Goal: Task Accomplishment & Management: Complete application form

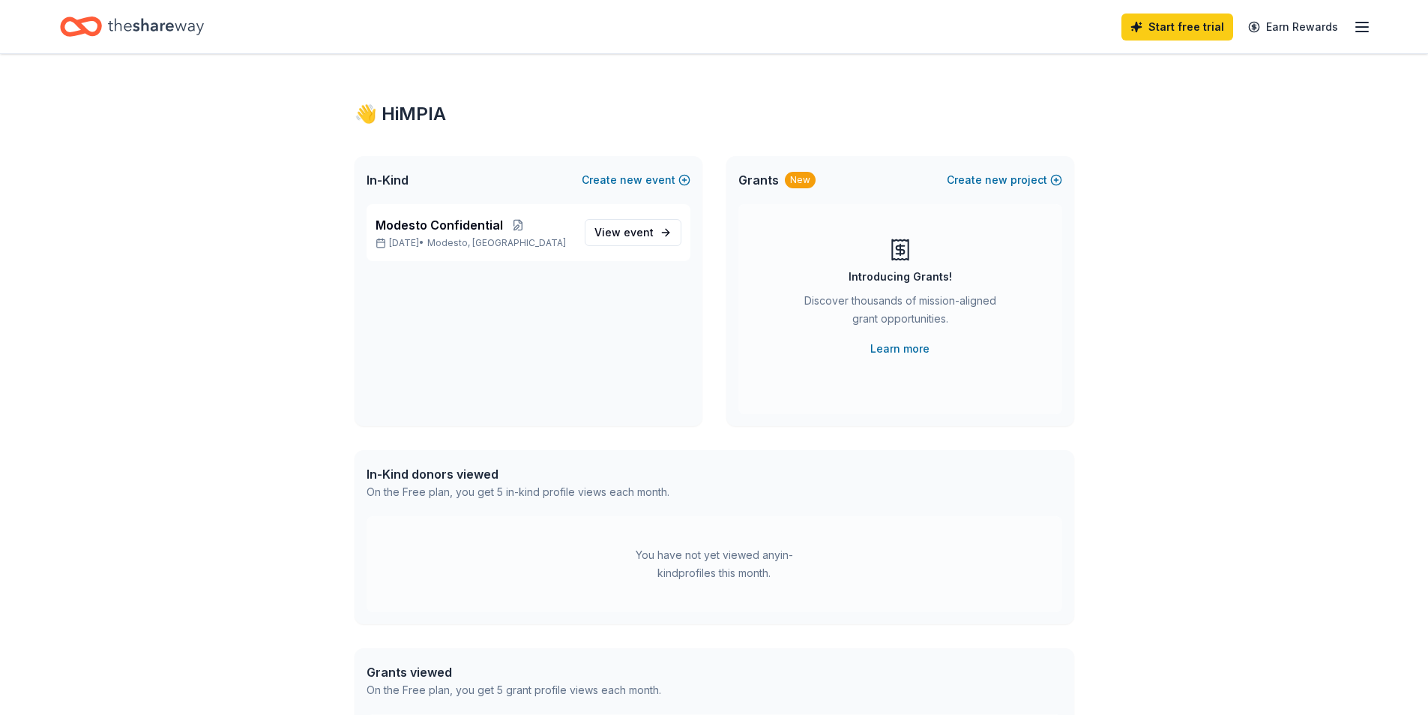
click at [1360, 23] on icon "button" at bounding box center [1362, 27] width 18 height 18
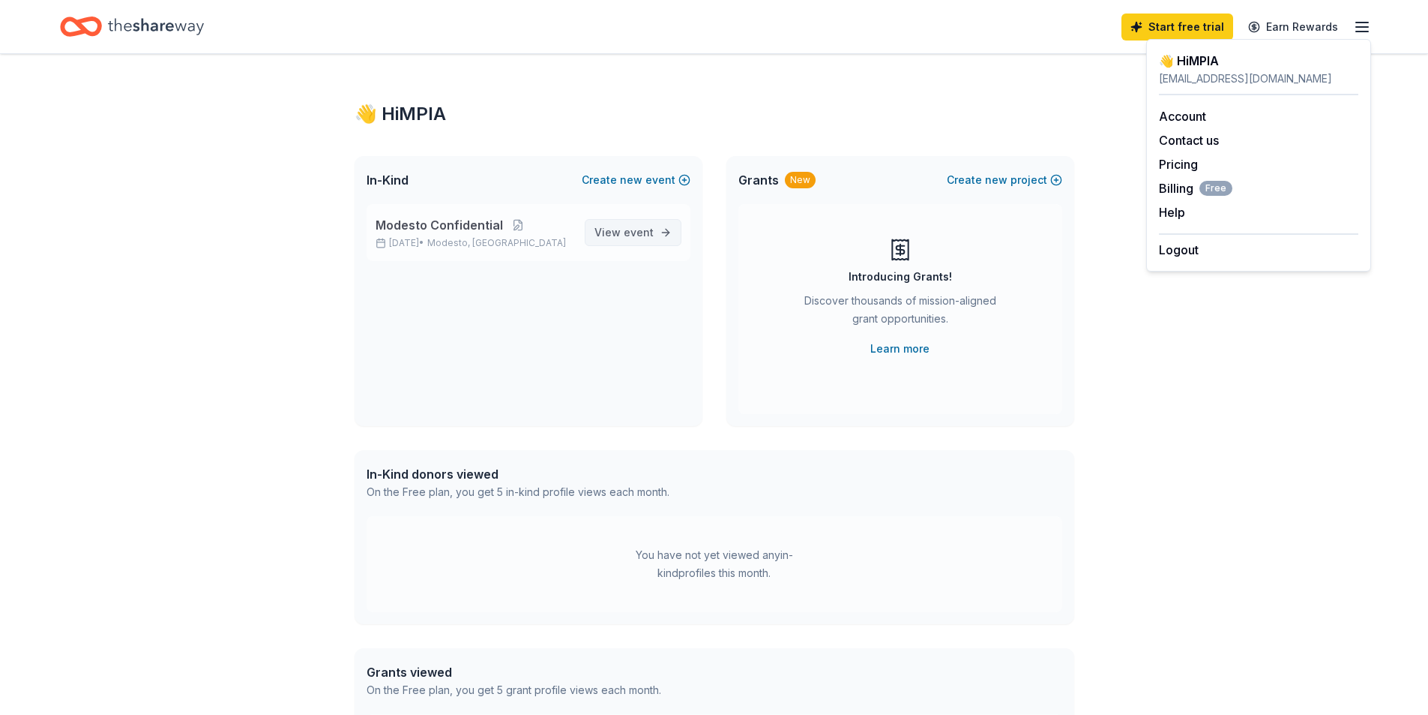
click at [613, 226] on span "View event" at bounding box center [624, 232] width 59 height 18
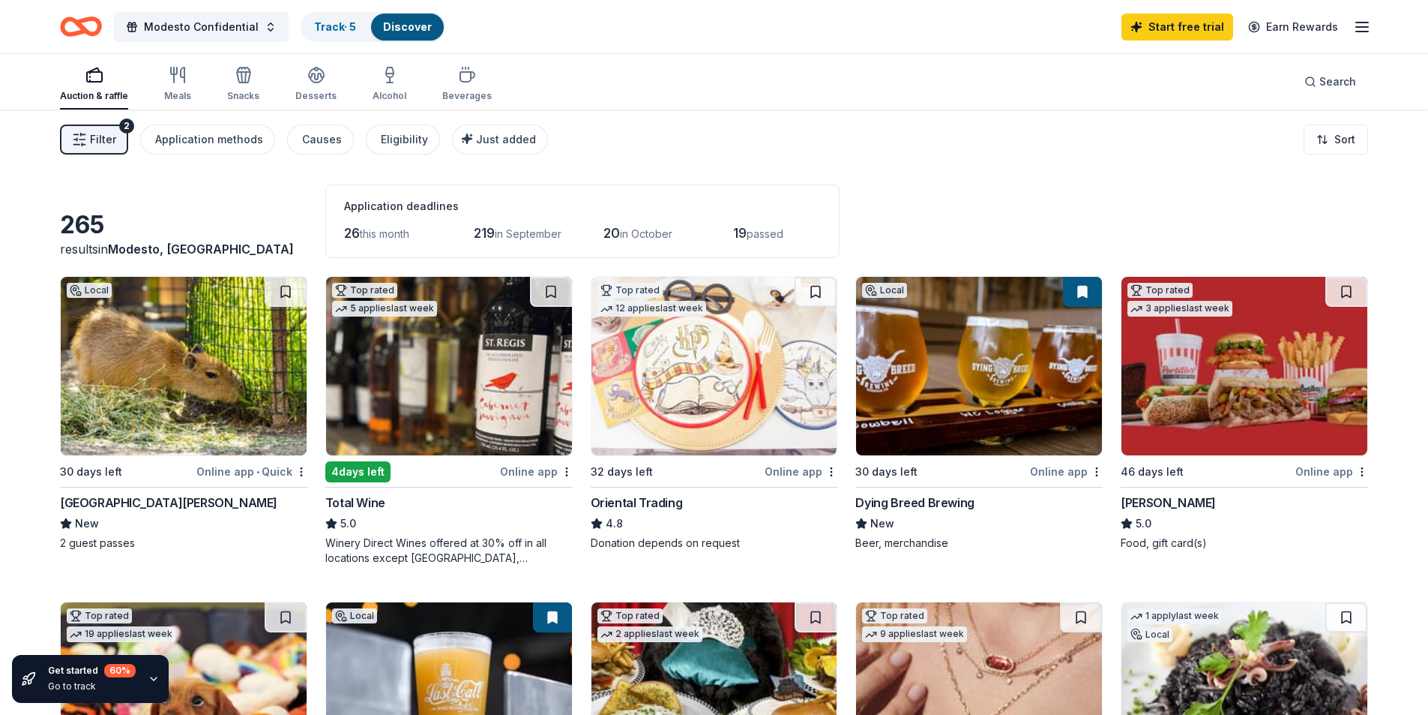
click at [106, 135] on span "Filter" at bounding box center [103, 139] width 26 height 18
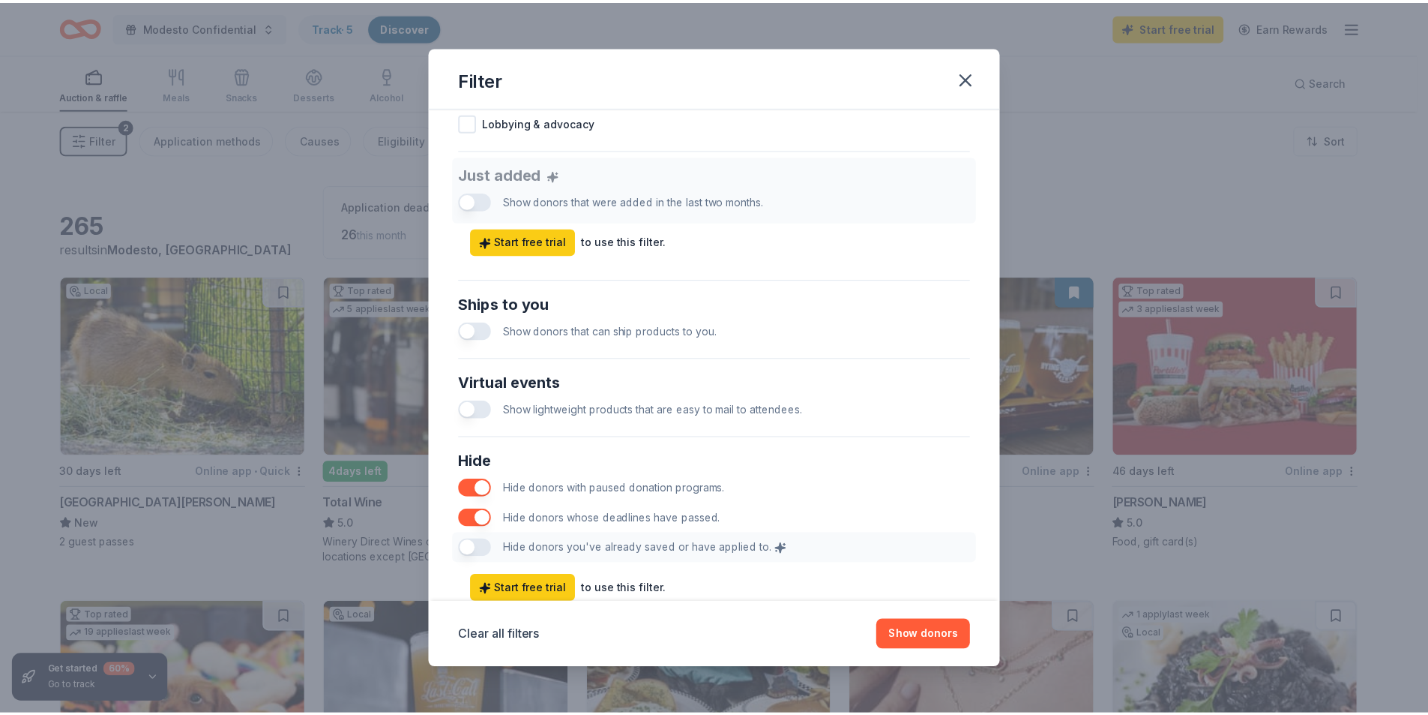
scroll to position [595, 0]
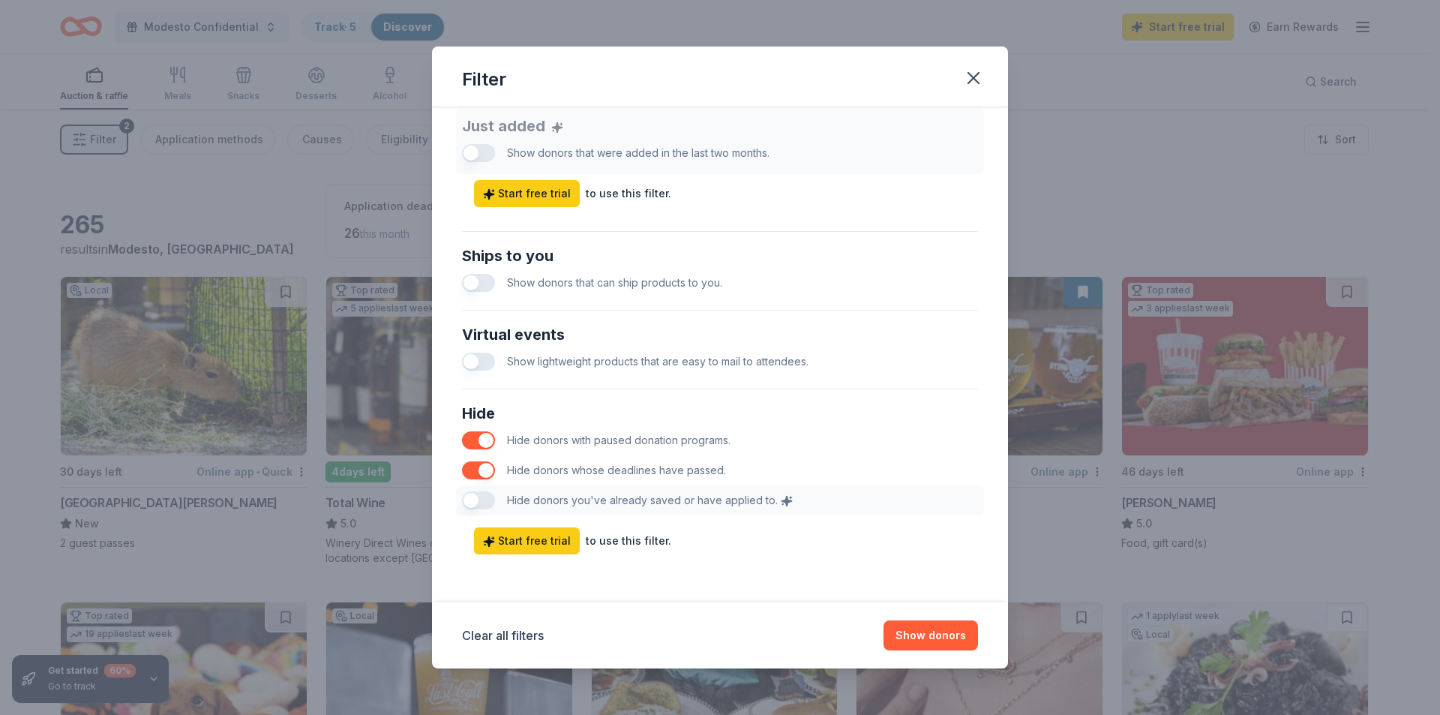
click at [20, 285] on div "Filter Causes Find donors that support causes like yours. Animals Art & Culture…" at bounding box center [720, 357] width 1440 height 715
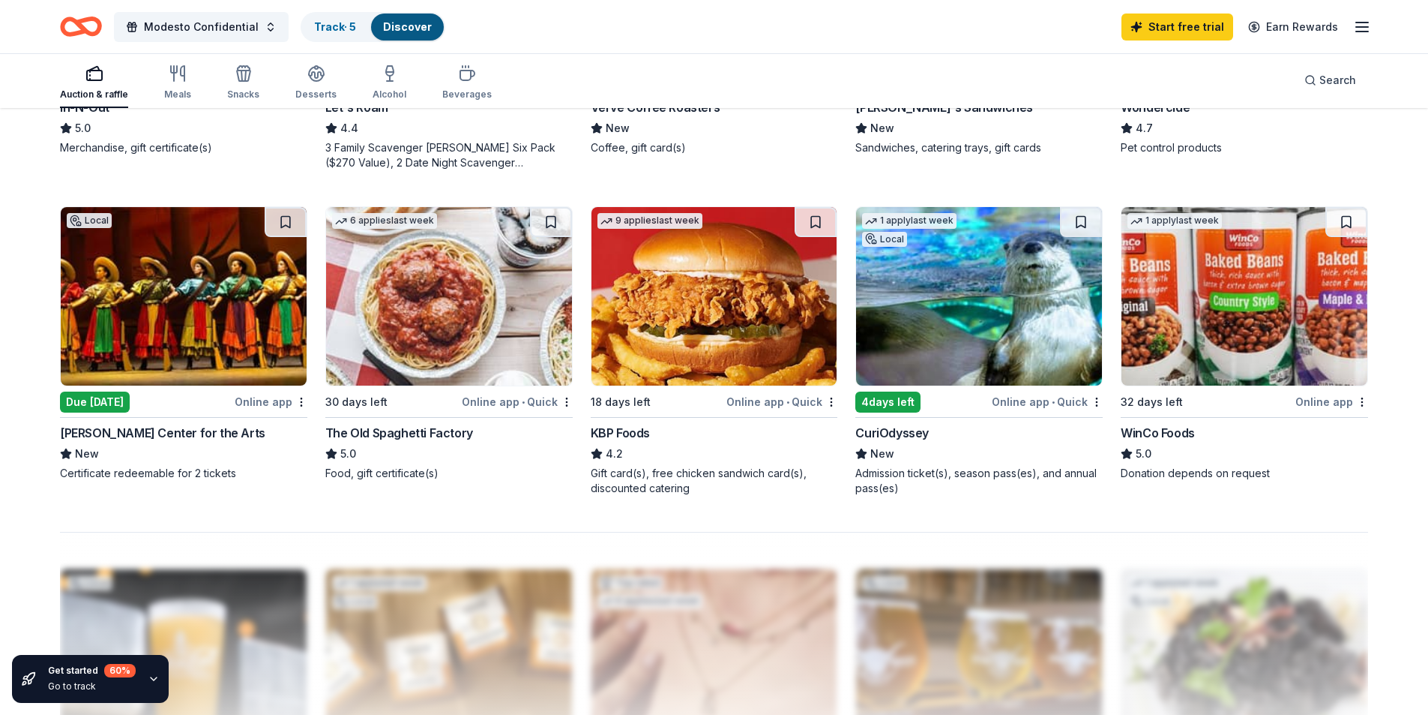
scroll to position [1050, 0]
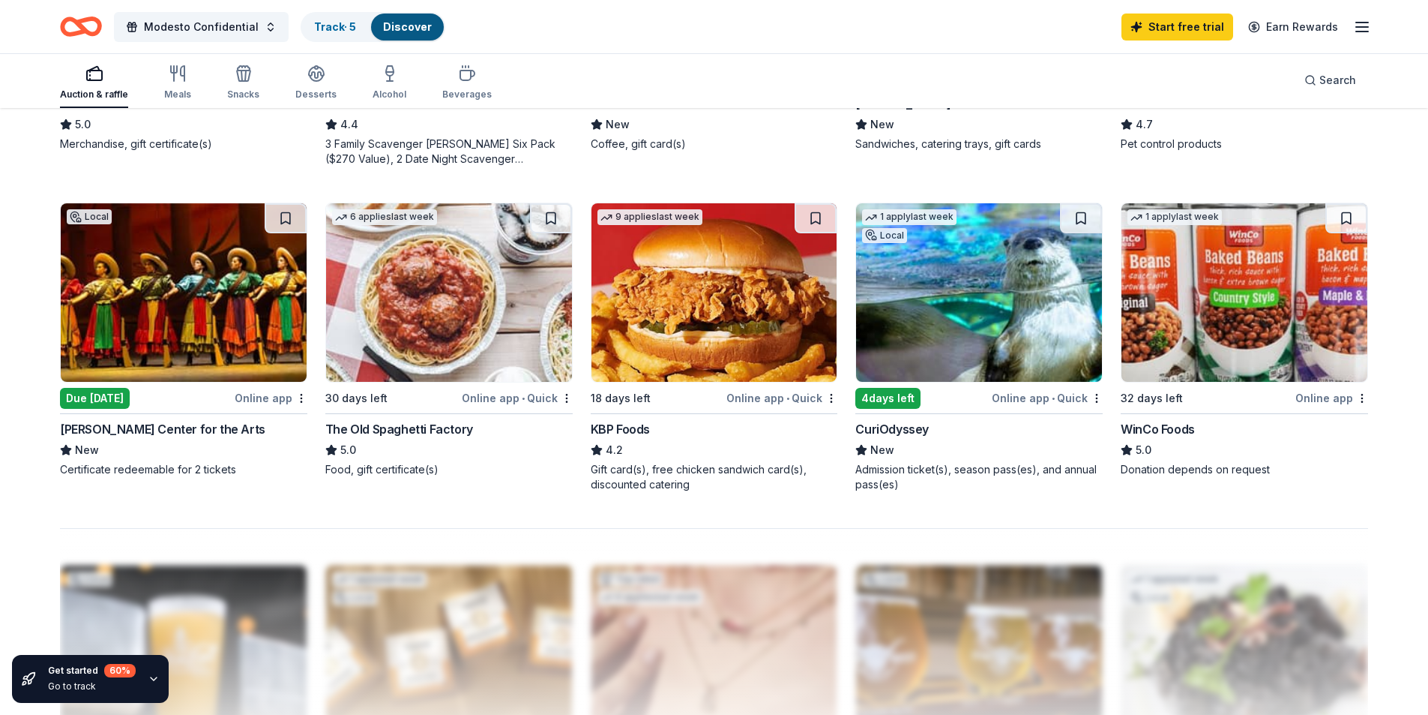
click at [439, 258] on img at bounding box center [449, 292] width 246 height 178
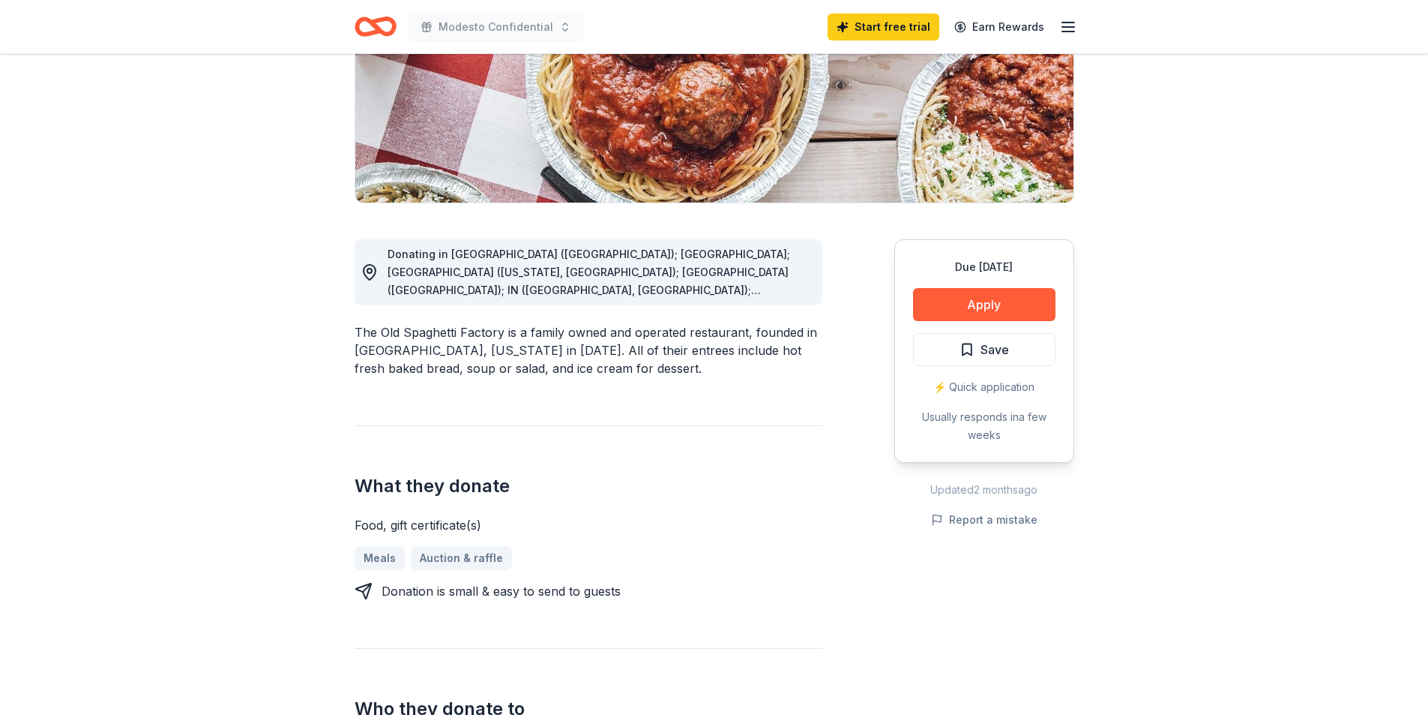
scroll to position [225, 0]
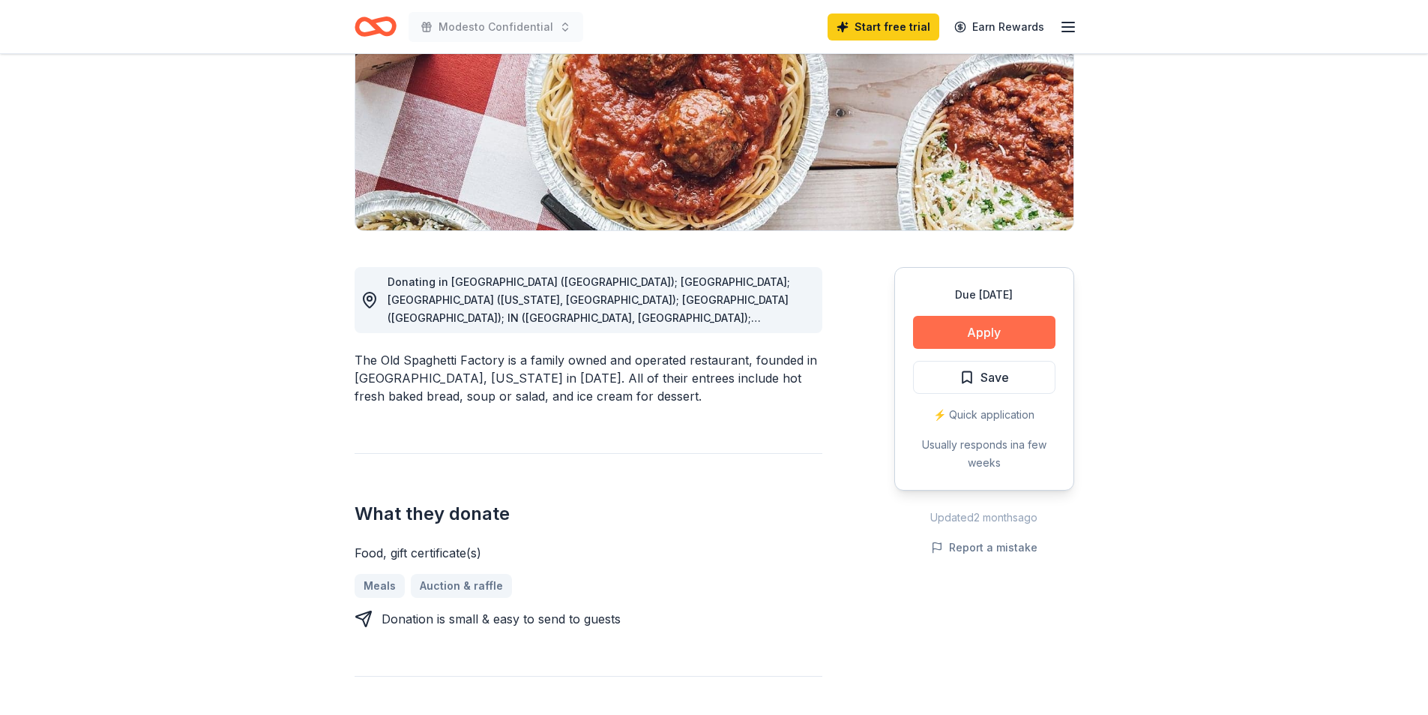
click at [994, 333] on button "Apply" at bounding box center [984, 332] width 142 height 33
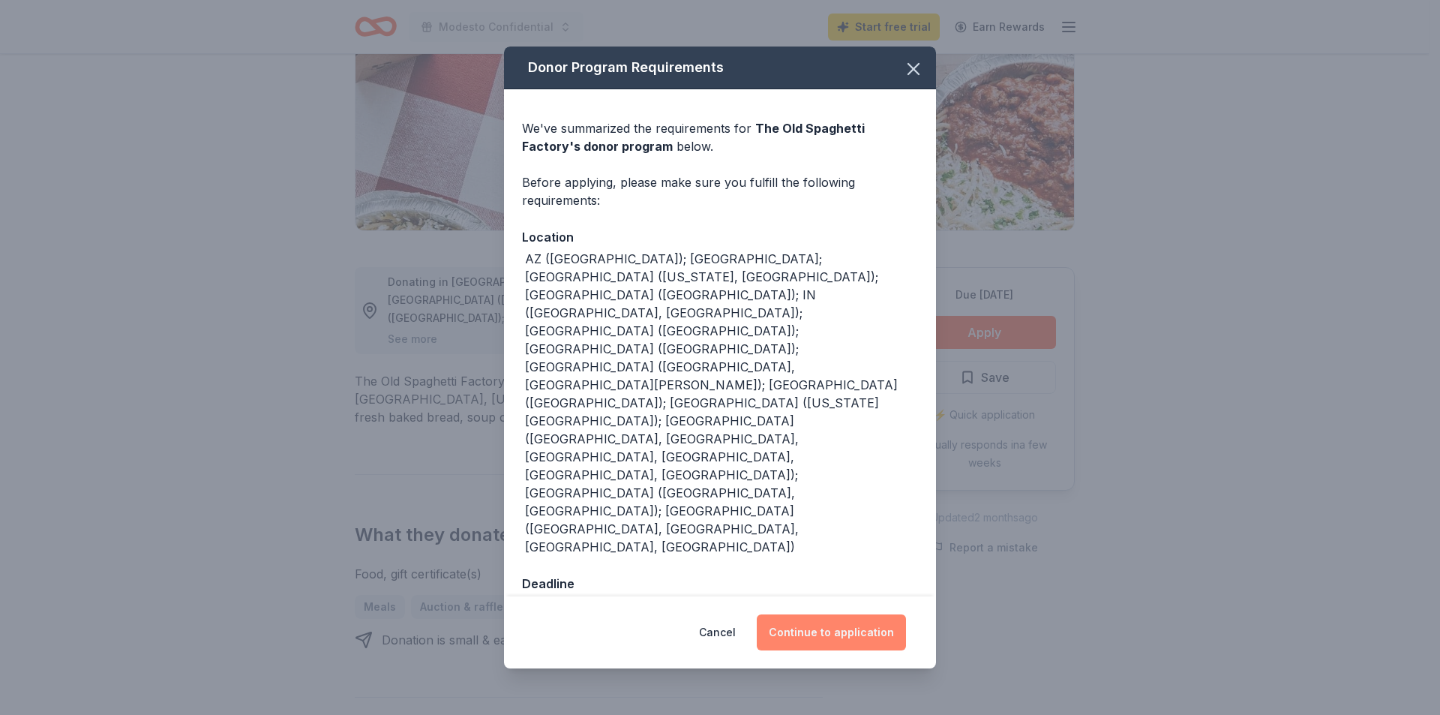
click at [852, 614] on button "Continue to application" at bounding box center [831, 632] width 149 height 36
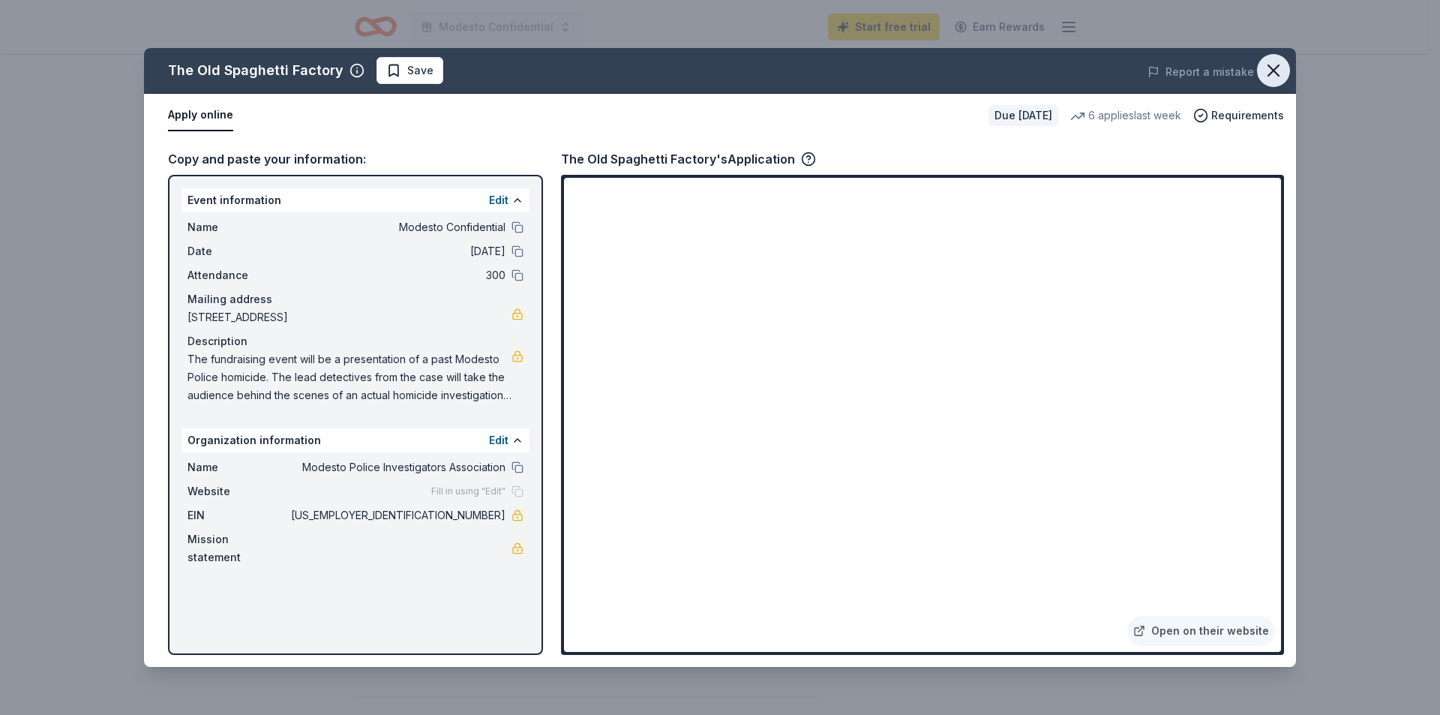
click at [1263, 68] on icon "button" at bounding box center [1273, 70] width 21 height 21
